Goal: Complete application form

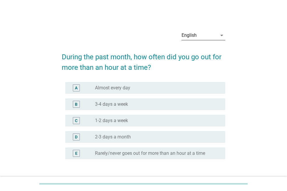
click at [222, 35] on icon "arrow_drop_down" at bounding box center [222, 35] width 7 height 7
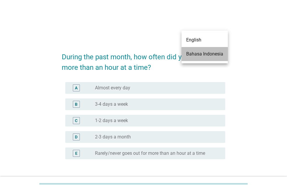
click at [211, 51] on div "Bahasa Indonesia" at bounding box center [204, 53] width 37 height 7
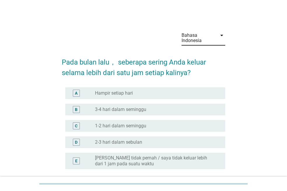
click at [128, 93] on label "Hampir setiap hari" at bounding box center [114, 93] width 38 height 6
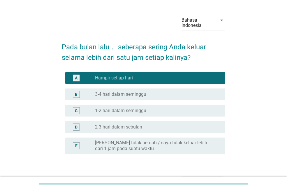
scroll to position [53, 0]
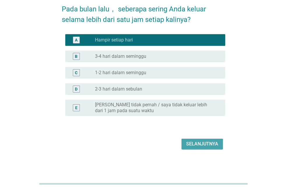
click at [199, 143] on div "Selanjutnya" at bounding box center [202, 143] width 32 height 7
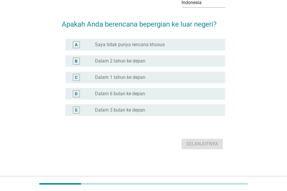
scroll to position [0, 0]
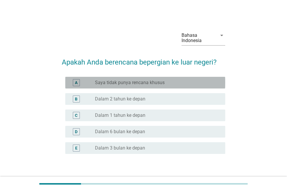
click at [132, 84] on label "Saya tidak punya rencana khusus" at bounding box center [130, 83] width 70 height 6
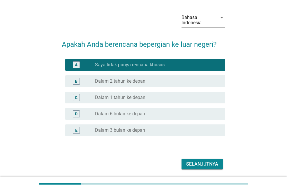
scroll to position [38, 0]
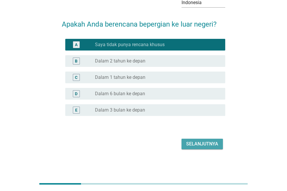
click at [217, 142] on div "Selanjutnya" at bounding box center [202, 143] width 32 height 7
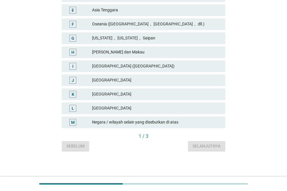
scroll to position [163, 0]
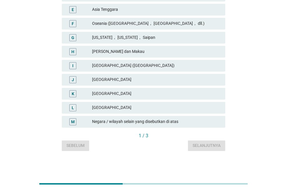
click at [153, 122] on div "Negara / wilayah selain yang disebutkan di atas" at bounding box center [156, 121] width 129 height 7
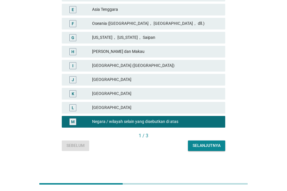
click at [203, 143] on div "Selanjutnya" at bounding box center [207, 145] width 28 height 6
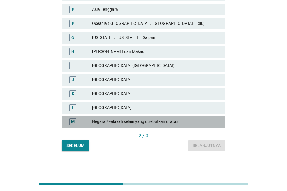
click at [149, 122] on div "Negara / wilayah selain yang disebutkan di atas" at bounding box center [156, 121] width 129 height 7
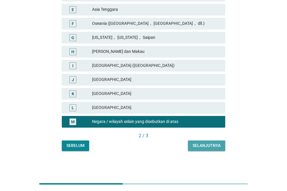
click at [213, 147] on div "Selanjutnya" at bounding box center [207, 145] width 28 height 6
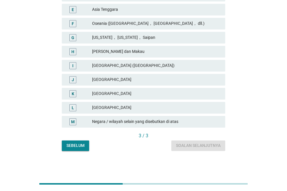
click at [167, 123] on div "Negara / wilayah selain yang disebutkan di atas" at bounding box center [156, 121] width 129 height 7
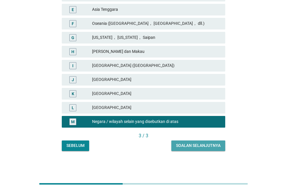
click at [206, 149] on button "Soalan selanjutnya" at bounding box center [199, 145] width 54 height 11
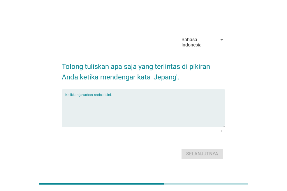
click at [117, 97] on textarea "Ketikkan jawaban Anda disini." at bounding box center [145, 111] width 160 height 31
type textarea "Sakura"
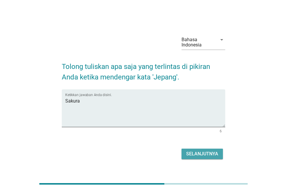
click at [203, 153] on div "Selanjutnya" at bounding box center [202, 153] width 32 height 7
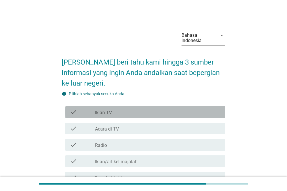
click at [110, 114] on label "Iklan TV" at bounding box center [103, 113] width 17 height 6
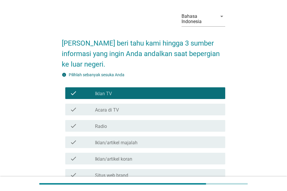
scroll to position [29, 0]
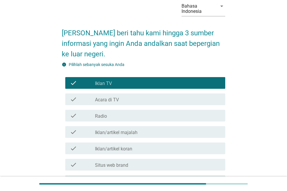
click at [125, 164] on label "Situs web brand" at bounding box center [111, 165] width 33 height 6
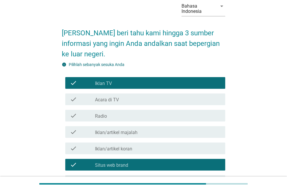
scroll to position [88, 0]
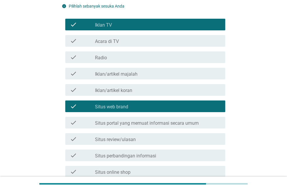
click at [127, 136] on div "check_box_outline_blank Situs review/ulasan" at bounding box center [158, 138] width 126 height 7
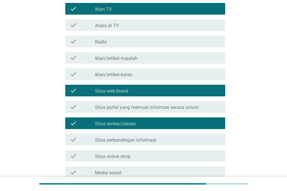
scroll to position [117, 0]
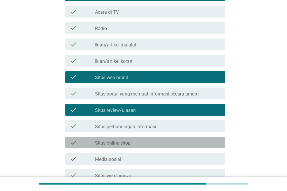
click at [139, 143] on div "check_box_outline_blank Situs online shop" at bounding box center [158, 142] width 126 height 7
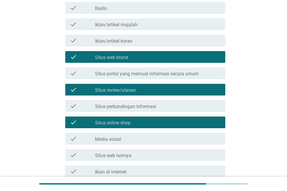
scroll to position [175, 0]
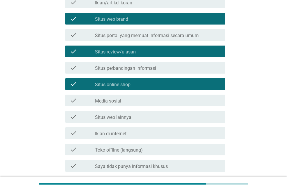
click at [131, 115] on label "Situs web lainnya" at bounding box center [113, 117] width 36 height 6
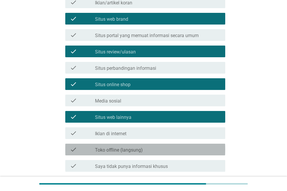
click at [138, 150] on label "Toko offline (langsung)" at bounding box center [119, 150] width 48 height 6
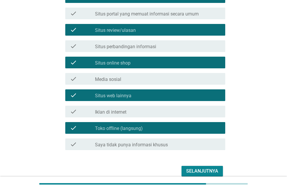
scroll to position [224, 0]
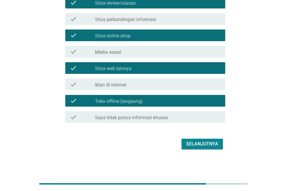
click at [122, 55] on div "check_box_outline_blank Media sosial" at bounding box center [158, 51] width 126 height 7
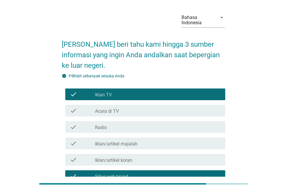
scroll to position [0, 0]
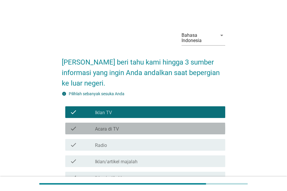
click at [128, 128] on div "check_box_outline_blank Acara di TV" at bounding box center [158, 128] width 126 height 7
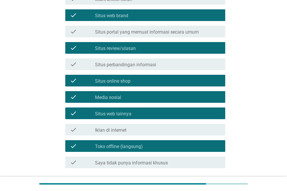
scroll to position [224, 0]
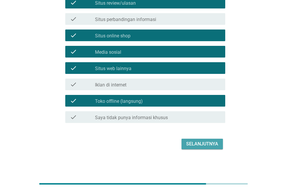
click at [194, 146] on div "Selanjutnya" at bounding box center [202, 143] width 32 height 7
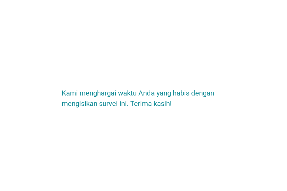
scroll to position [0, 0]
